Goal: Task Accomplishment & Management: Manage account settings

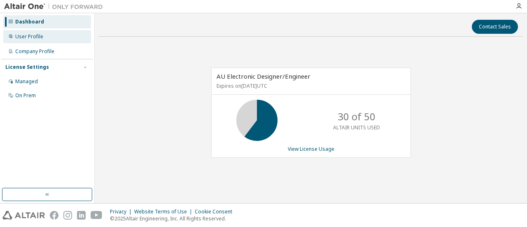
click at [38, 40] on div "User Profile" at bounding box center [47, 36] width 88 height 13
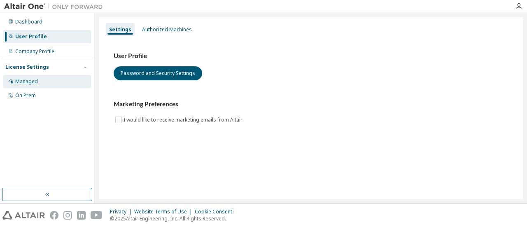
click at [40, 79] on div "Managed" at bounding box center [47, 81] width 88 height 13
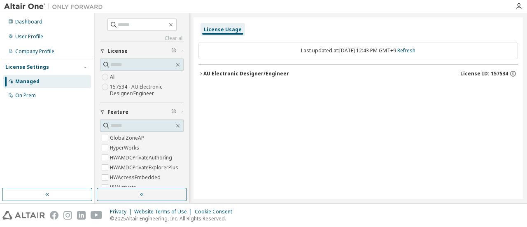
click at [242, 75] on div "AU Electronic Designer/Engineer" at bounding box center [246, 73] width 86 height 7
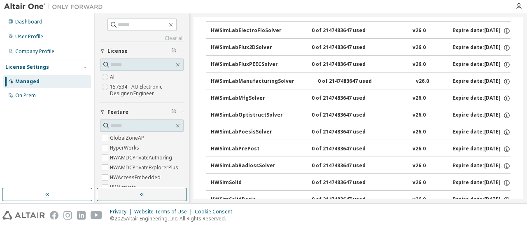
scroll to position [2256, 0]
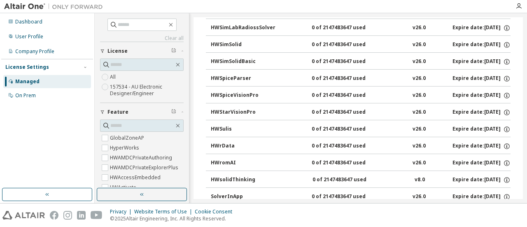
click at [125, 51] on span "License" at bounding box center [117, 51] width 20 height 7
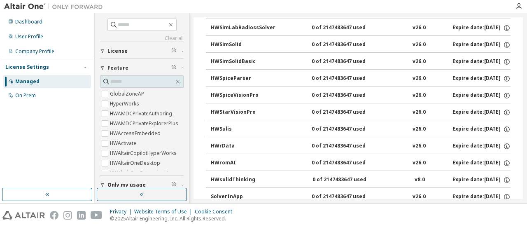
click at [125, 51] on span "License" at bounding box center [117, 51] width 20 height 7
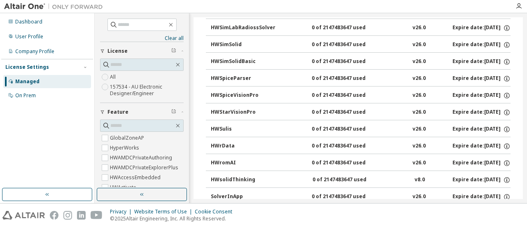
scroll to position [0, 0]
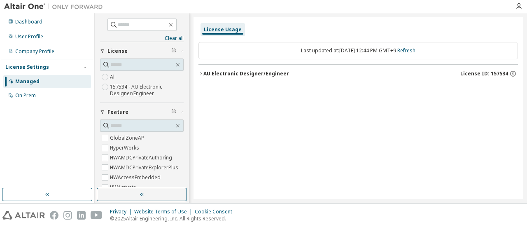
click at [201, 73] on icon "button" at bounding box center [201, 73] width 2 height 3
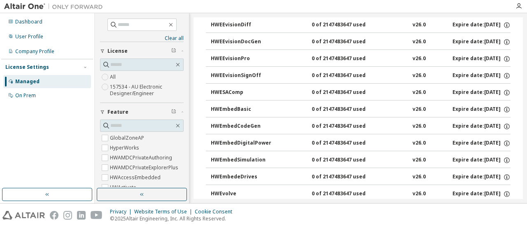
scroll to position [403, 0]
click at [27, 99] on div "On Prem" at bounding box center [47, 95] width 88 height 13
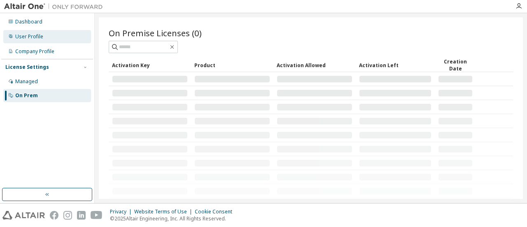
click at [36, 35] on div "User Profile" at bounding box center [29, 36] width 28 height 7
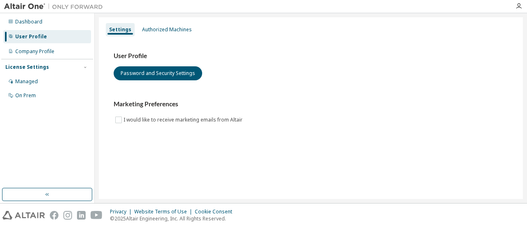
click at [130, 55] on h3 "User Profile" at bounding box center [311, 56] width 394 height 8
click at [30, 22] on div "Dashboard" at bounding box center [28, 22] width 27 height 7
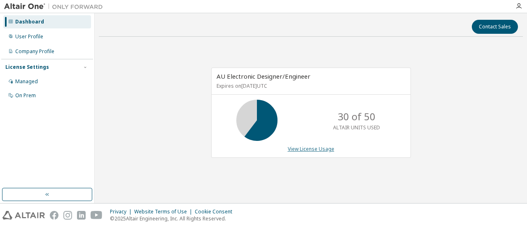
click at [308, 148] on link "View License Usage" at bounding box center [311, 148] width 46 height 7
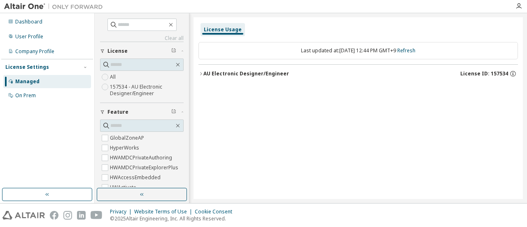
click at [202, 74] on icon "button" at bounding box center [200, 73] width 5 height 5
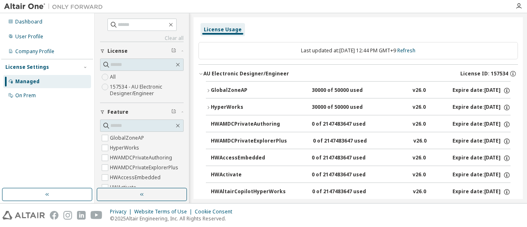
click at [201, 74] on icon "button" at bounding box center [200, 74] width 3 height 2
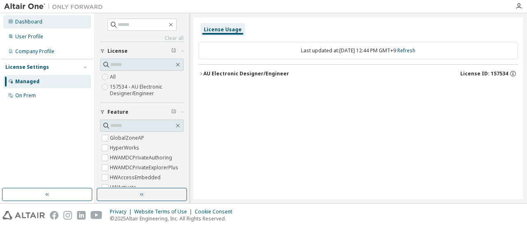
click at [35, 21] on div "Dashboard" at bounding box center [28, 22] width 27 height 7
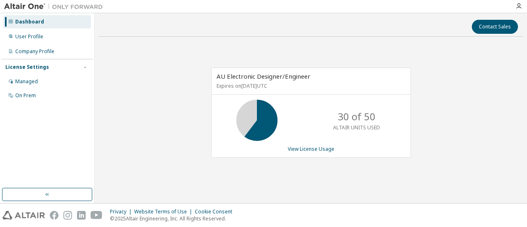
click at [260, 80] on span "AU Electronic Designer/Engineer" at bounding box center [263, 76] width 94 height 8
click at [35, 36] on div "User Profile" at bounding box center [29, 36] width 28 height 7
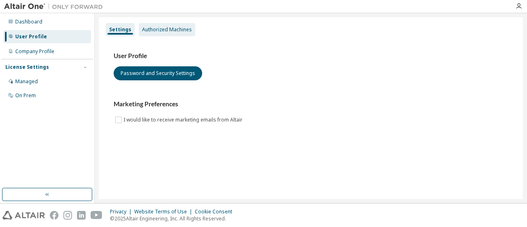
click at [172, 28] on div "Authorized Machines" at bounding box center [167, 29] width 50 height 7
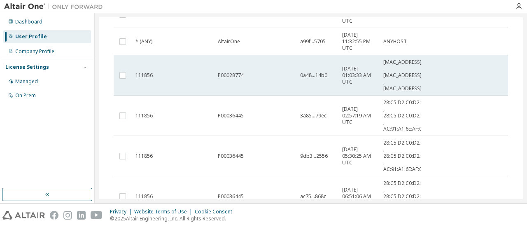
scroll to position [97, 0]
click at [256, 74] on div "P00028774" at bounding box center [255, 75] width 75 height 7
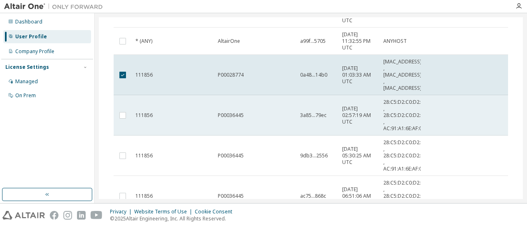
scroll to position [0, 0]
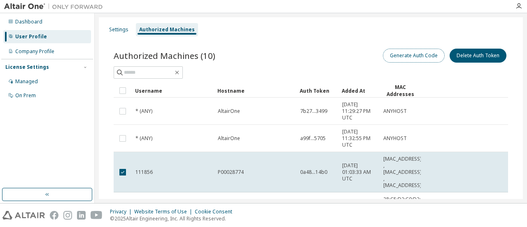
click at [412, 59] on button "Generate Auth Code" at bounding box center [414, 56] width 62 height 14
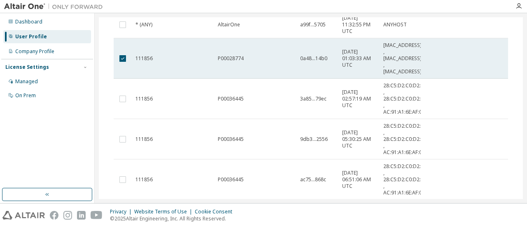
scroll to position [173, 0]
click at [232, 55] on span "P00028774" at bounding box center [231, 58] width 26 height 7
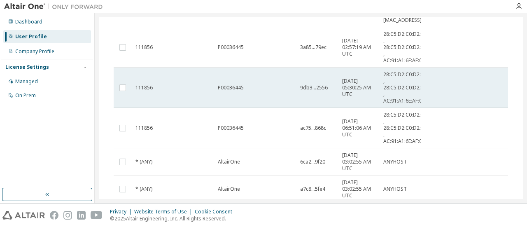
scroll to position [223, 0]
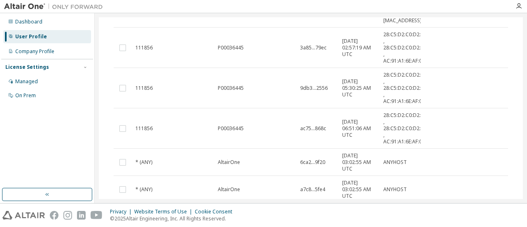
click at [235, 91] on td "P00036445" at bounding box center [255, 88] width 82 height 40
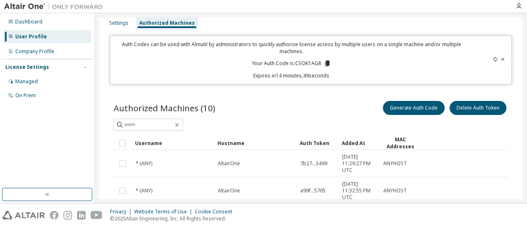
scroll to position [0, 0]
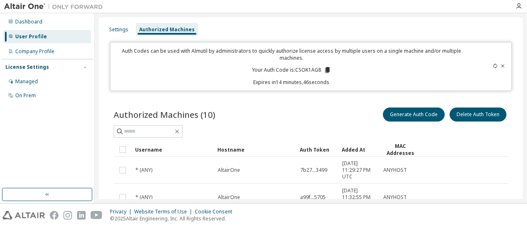
click at [46, 51] on div "Company Profile" at bounding box center [34, 51] width 39 height 7
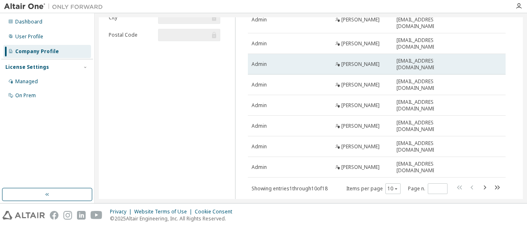
scroll to position [123, 0]
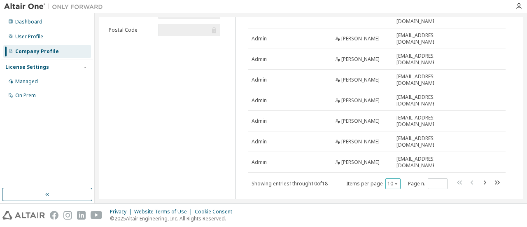
click at [393, 181] on icon "button" at bounding box center [395, 183] width 5 height 5
click at [399, 190] on div "20" at bounding box center [414, 190] width 66 height 10
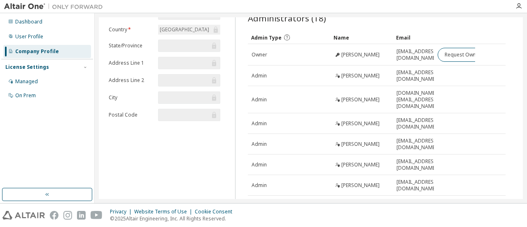
scroll to position [0, 0]
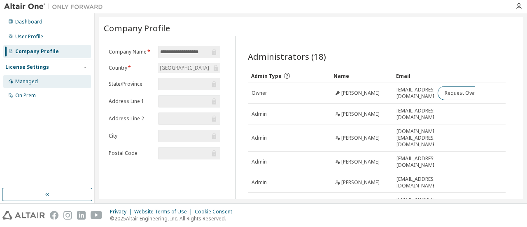
click at [44, 79] on div "Managed" at bounding box center [47, 81] width 88 height 13
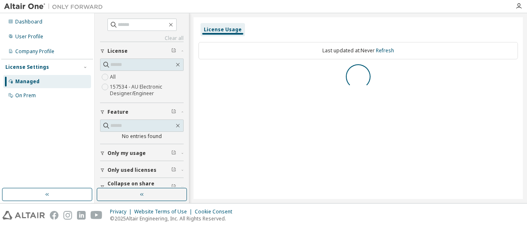
click at [46, 67] on div "License Settings" at bounding box center [47, 66] width 84 height 7
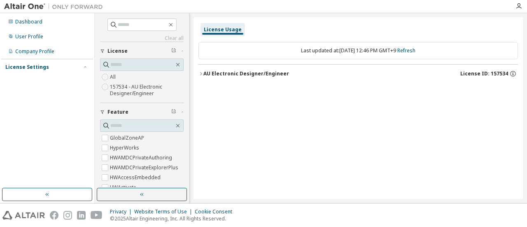
click at [27, 64] on div "License Settings" at bounding box center [27, 67] width 44 height 7
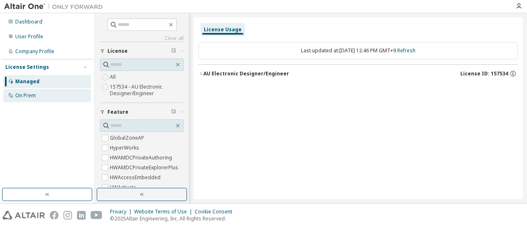
click at [29, 96] on div "On Prem" at bounding box center [25, 95] width 21 height 7
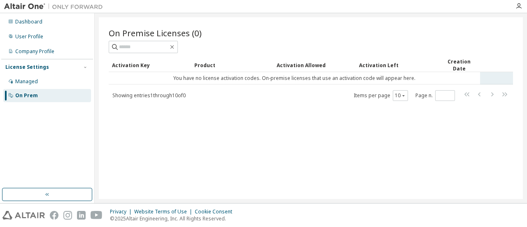
click at [192, 76] on td "You have no license activation codes. On-premise licenses that use an activatio…" at bounding box center [294, 78] width 371 height 12
